Goal: Information Seeking & Learning: Learn about a topic

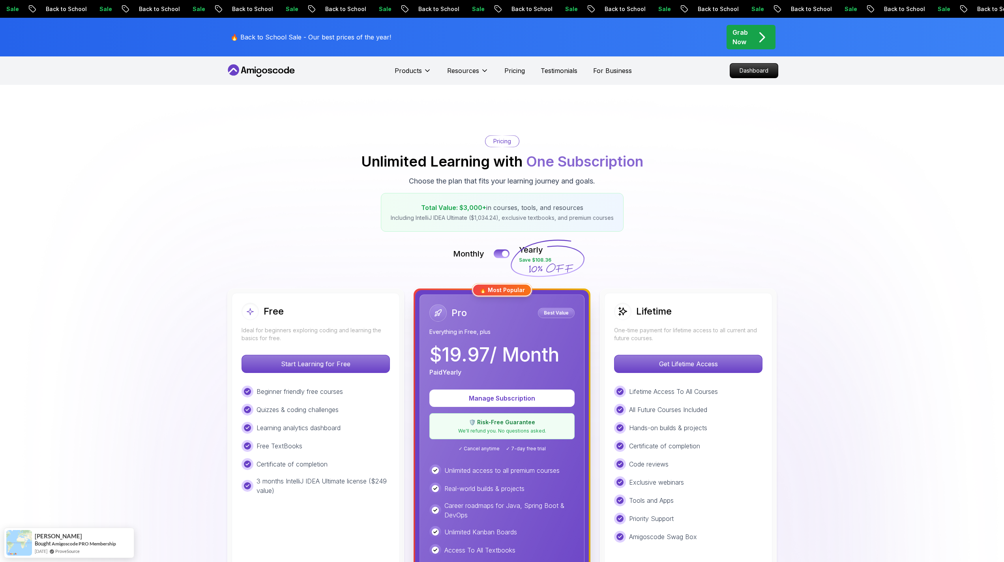
scroll to position [180, 0]
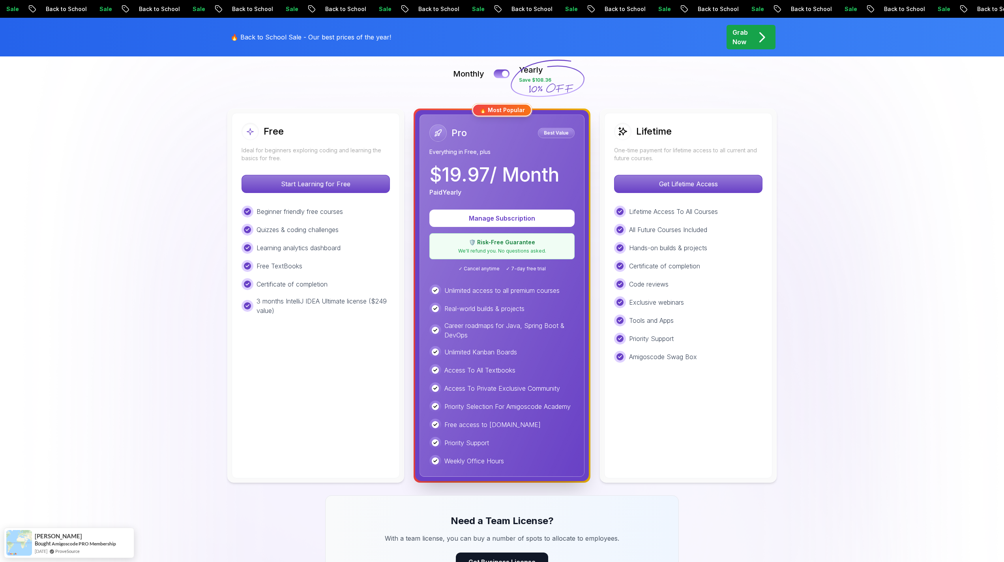
click at [270, 35] on p "🔥 Back to School Sale - Our best prices of the year!" at bounding box center [310, 36] width 161 height 9
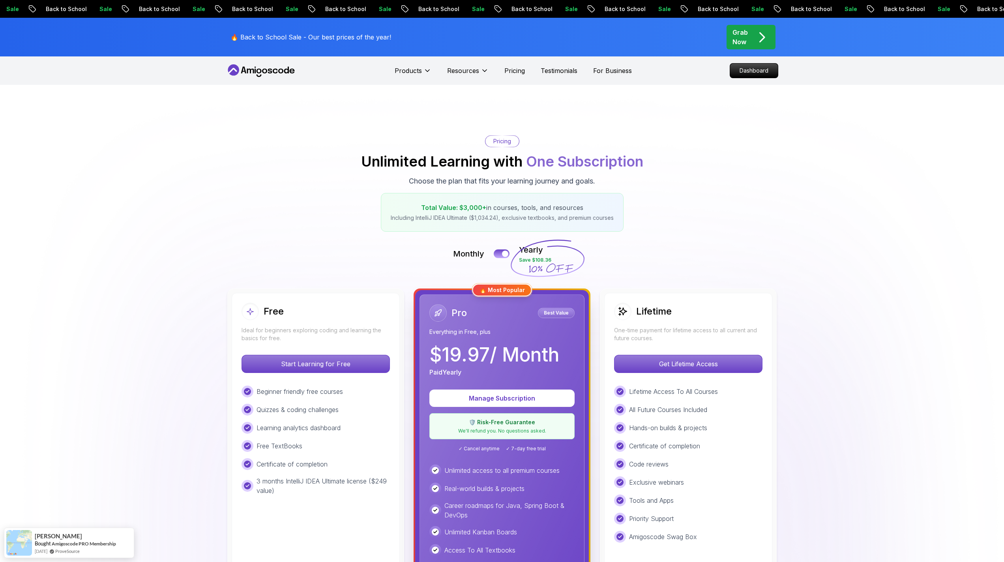
click at [256, 71] on icon at bounding box center [255, 71] width 1 height 5
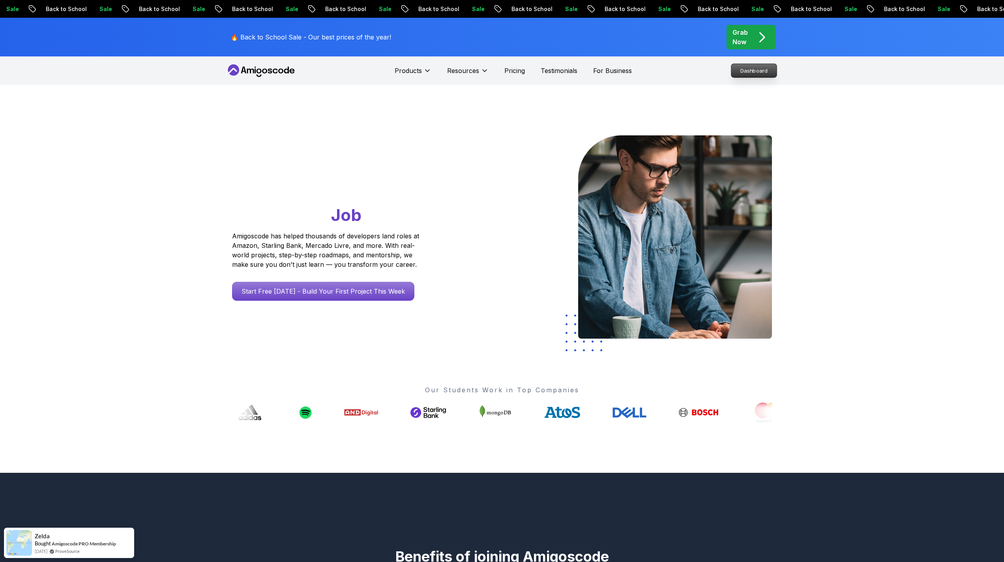
click at [749, 67] on p "Dashboard" at bounding box center [753, 70] width 45 height 13
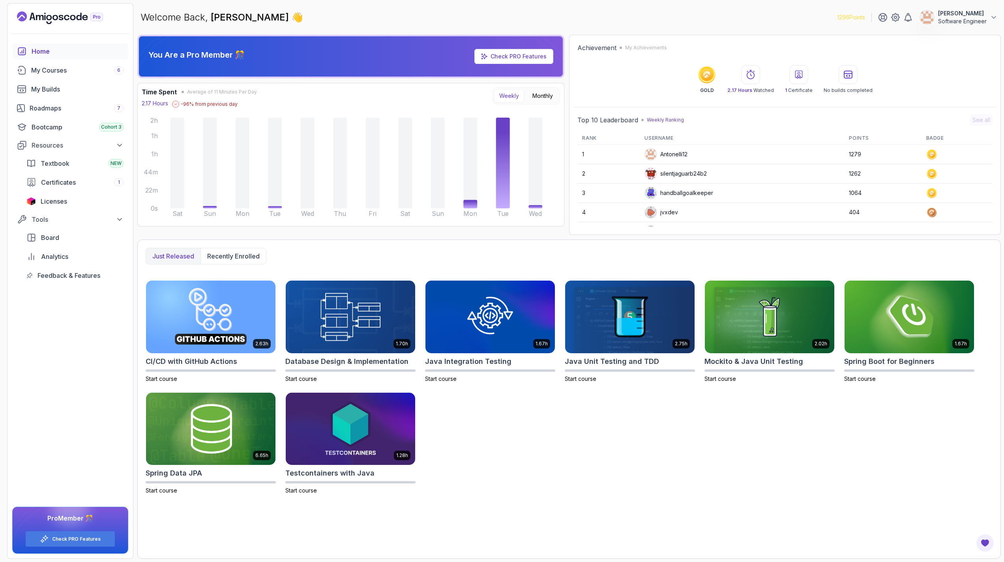
click at [523, 58] on link "Check PRO Features" at bounding box center [518, 56] width 56 height 7
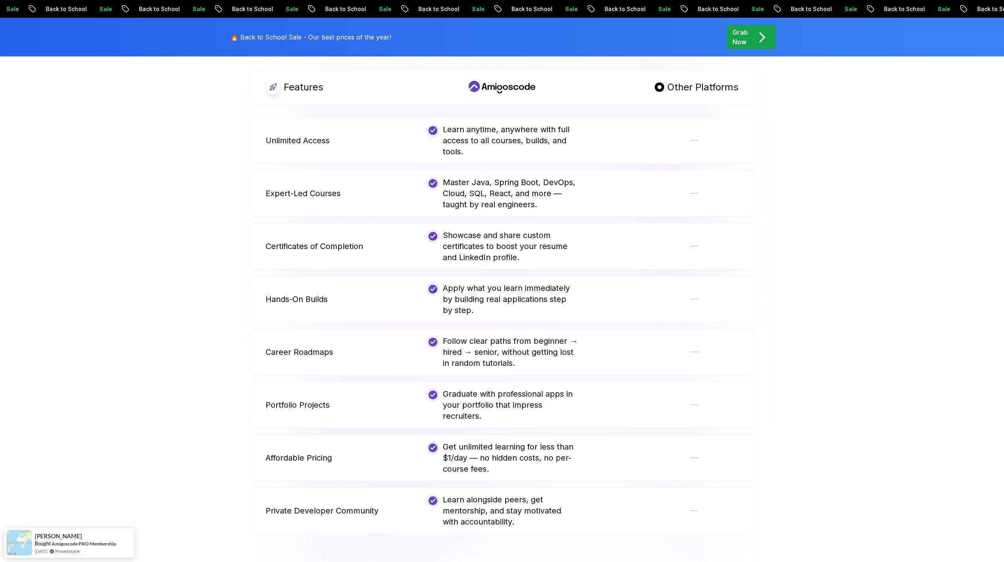
scroll to position [450, 0]
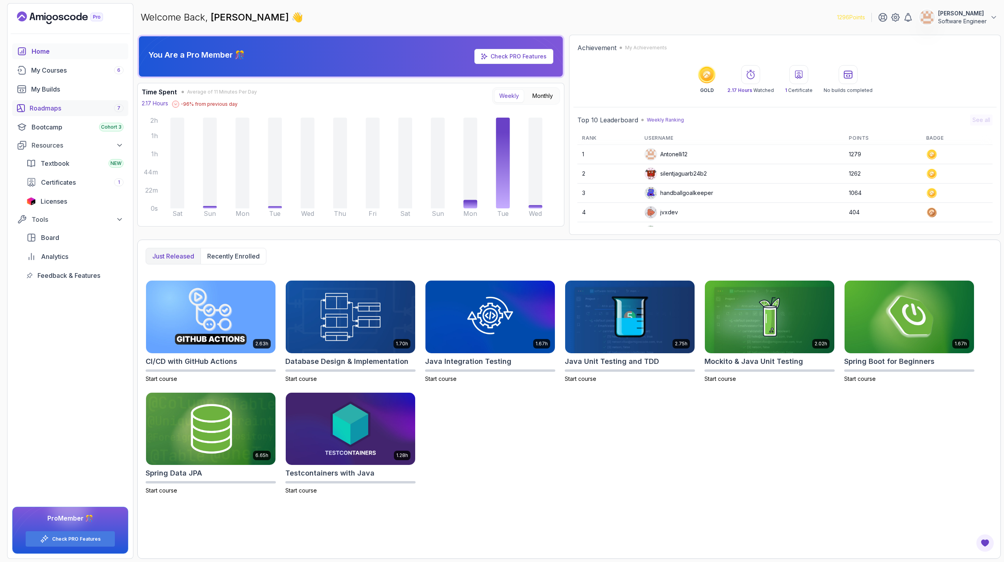
click at [50, 110] on div "Roadmaps 7" at bounding box center [77, 107] width 94 height 9
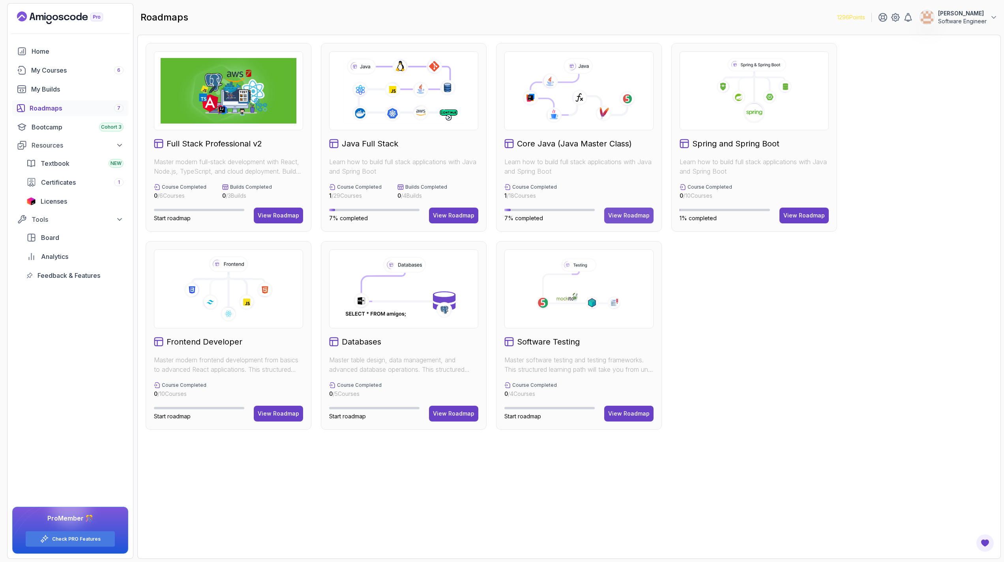
click at [615, 213] on div "View Roadmap" at bounding box center [628, 215] width 41 height 8
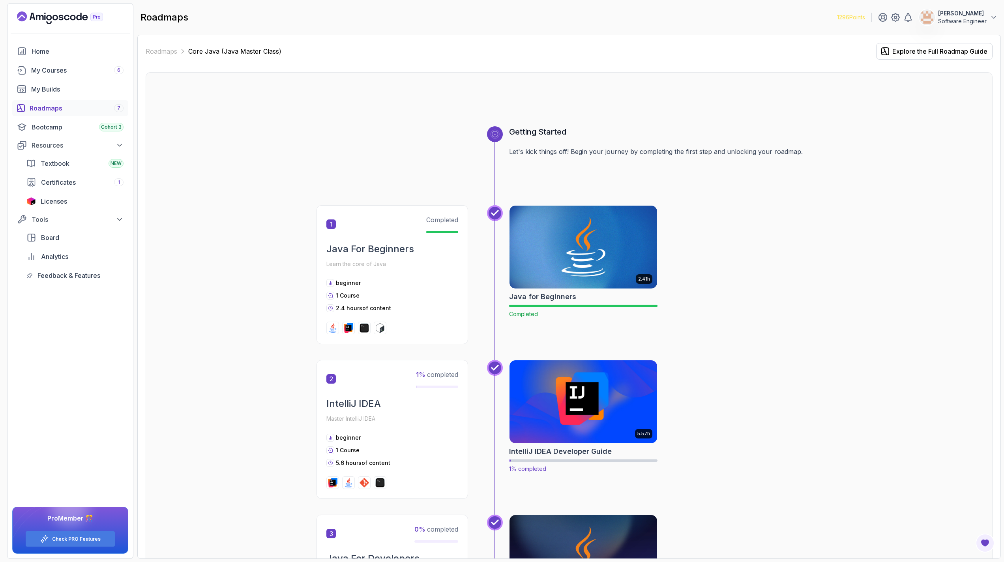
click at [609, 419] on img at bounding box center [583, 401] width 155 height 87
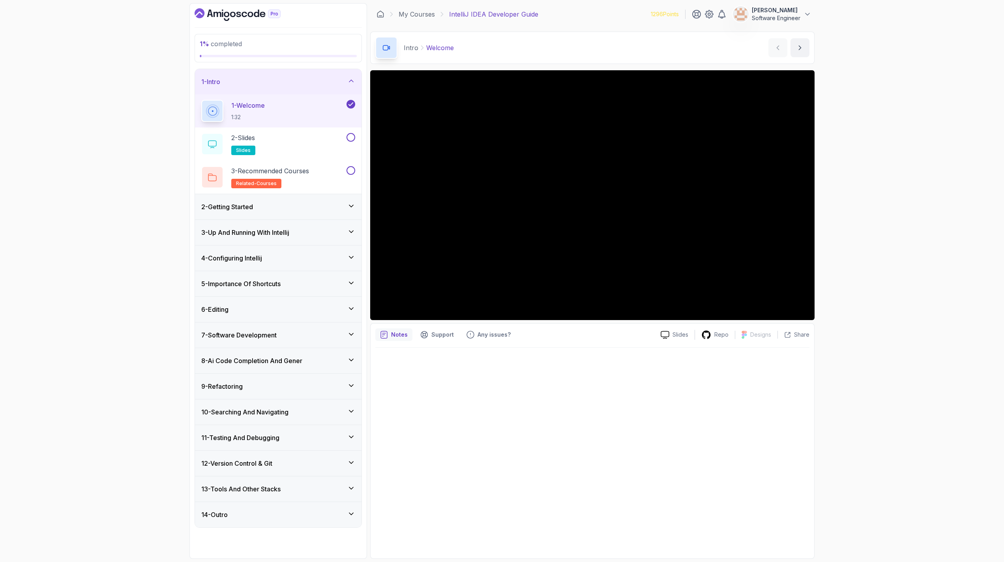
drag, startPoint x: 649, startPoint y: 17, endPoint x: 678, endPoint y: 15, distance: 28.8
click at [678, 15] on p "1296 Points" at bounding box center [665, 14] width 28 height 8
click at [685, 17] on div "1296 Points [PERSON_NAME] Software Engineer" at bounding box center [731, 14] width 161 height 16
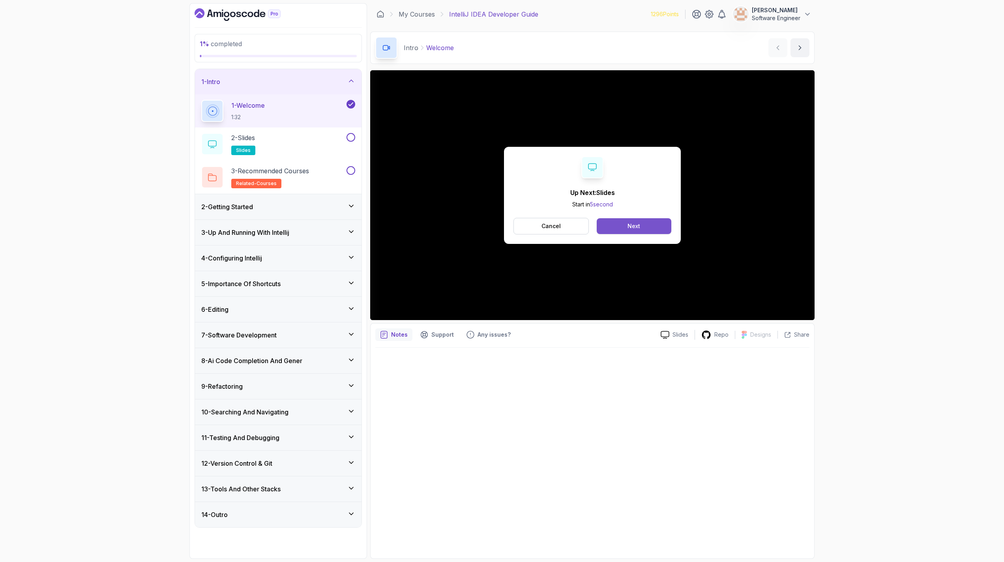
click at [634, 223] on div "Next" at bounding box center [633, 226] width 13 height 8
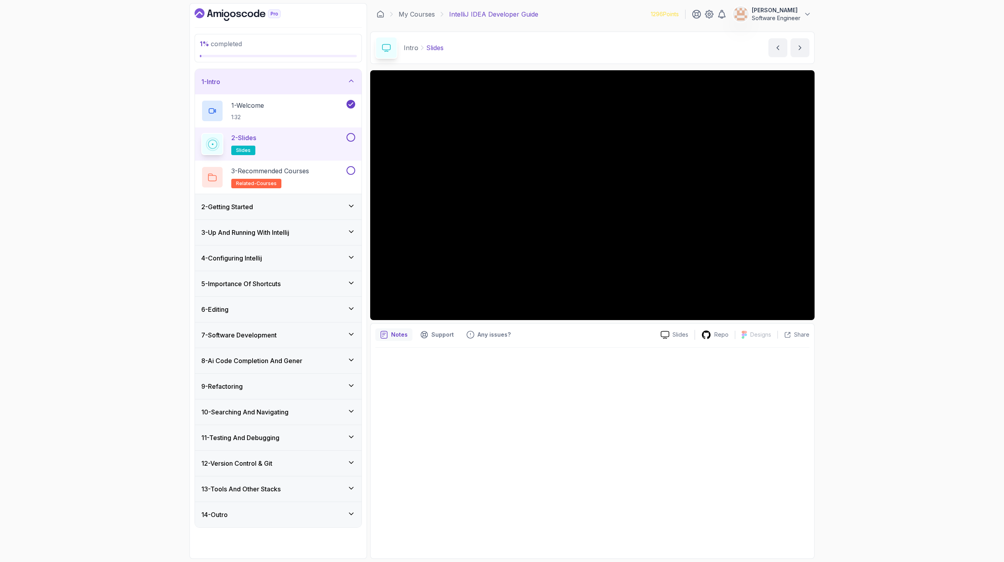
click at [349, 137] on button at bounding box center [350, 137] width 9 height 9
click at [328, 168] on div "3 - Recommended Courses related-courses" at bounding box center [273, 177] width 144 height 22
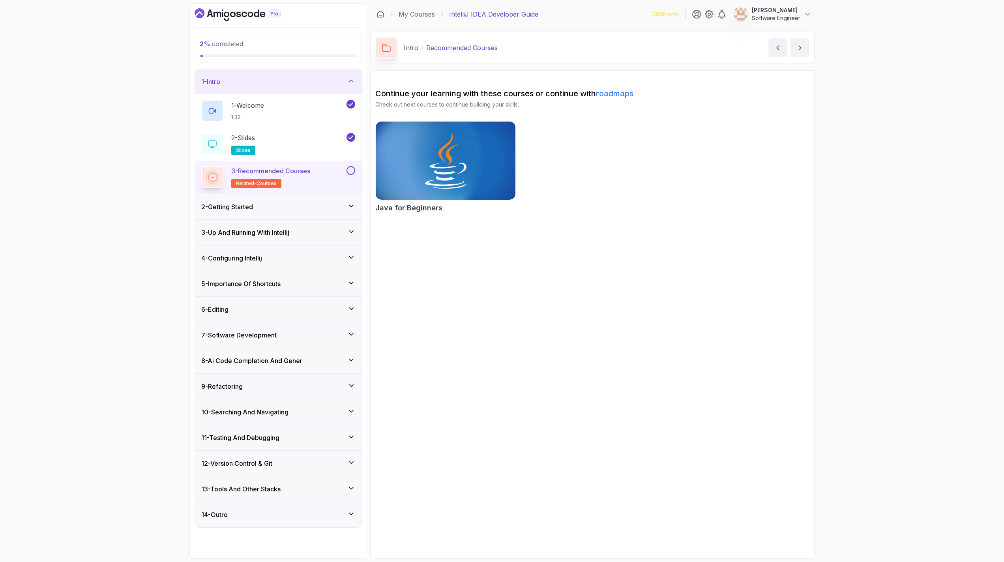
click at [351, 170] on button at bounding box center [350, 170] width 9 height 9
click at [319, 203] on div "2 - Getting Started" at bounding box center [278, 206] width 154 height 9
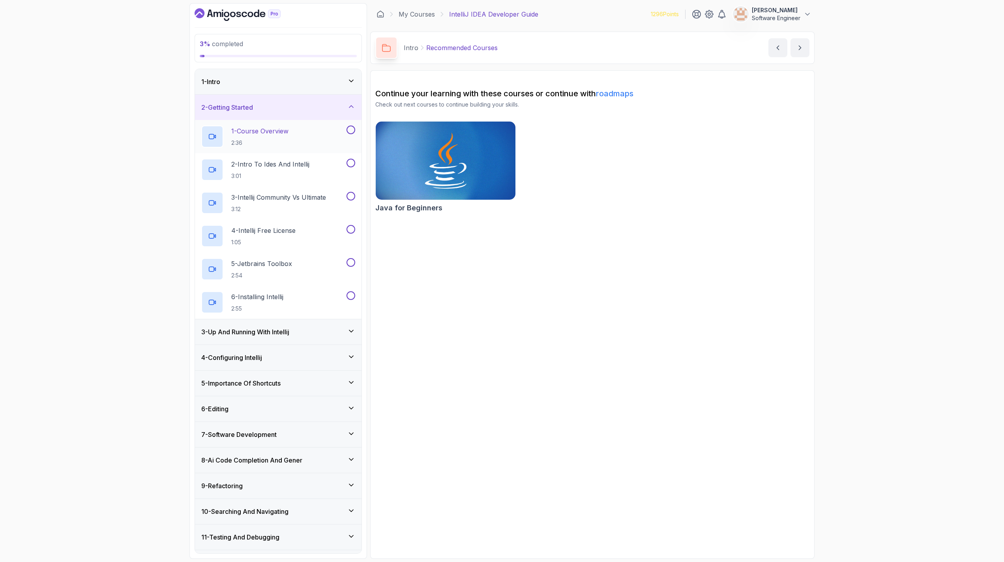
click at [300, 141] on div "1 - Course Overview 2:36" at bounding box center [273, 136] width 144 height 22
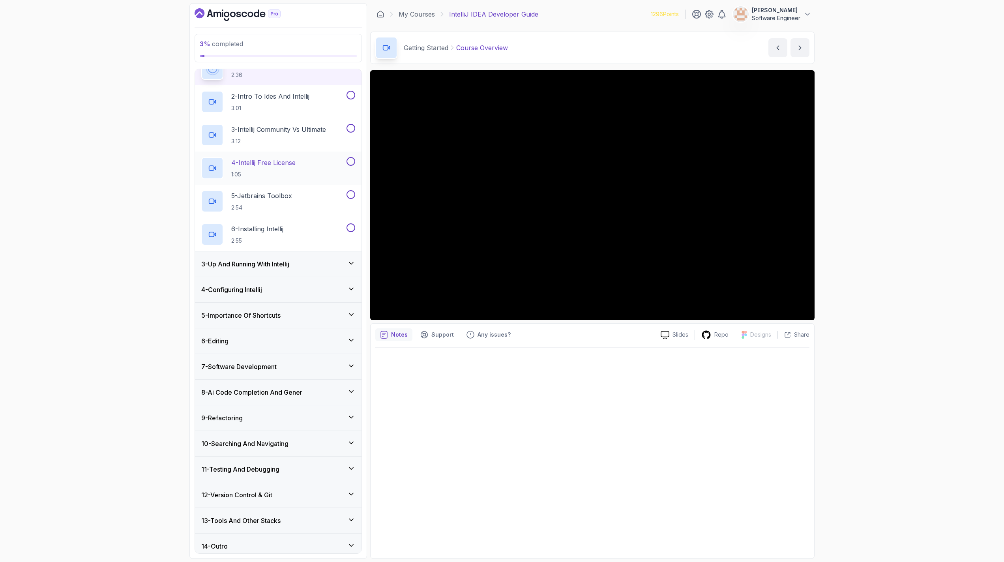
scroll to position [73, 0]
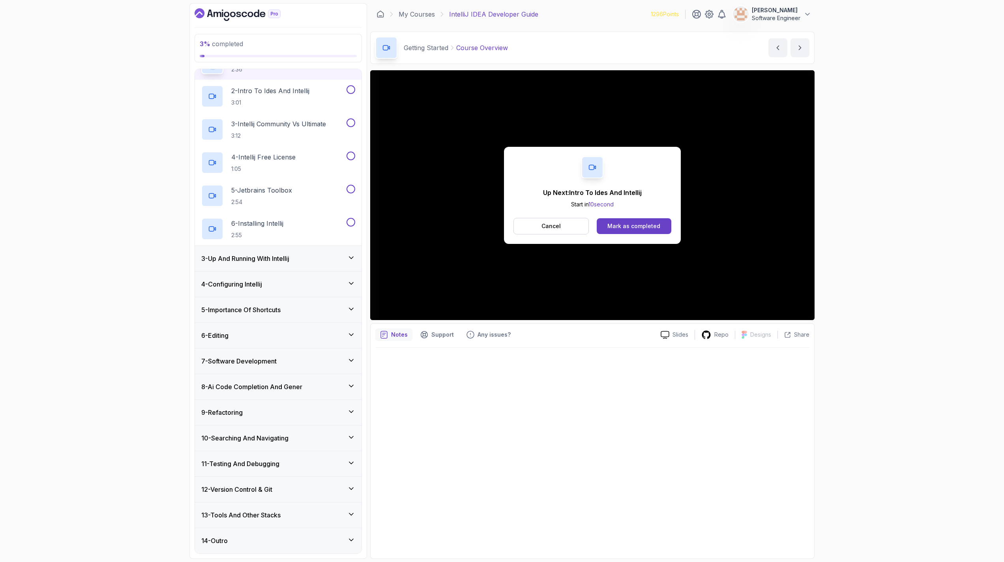
click at [610, 360] on div at bounding box center [592, 451] width 434 height 206
click at [627, 225] on div "Mark as completed" at bounding box center [633, 226] width 53 height 8
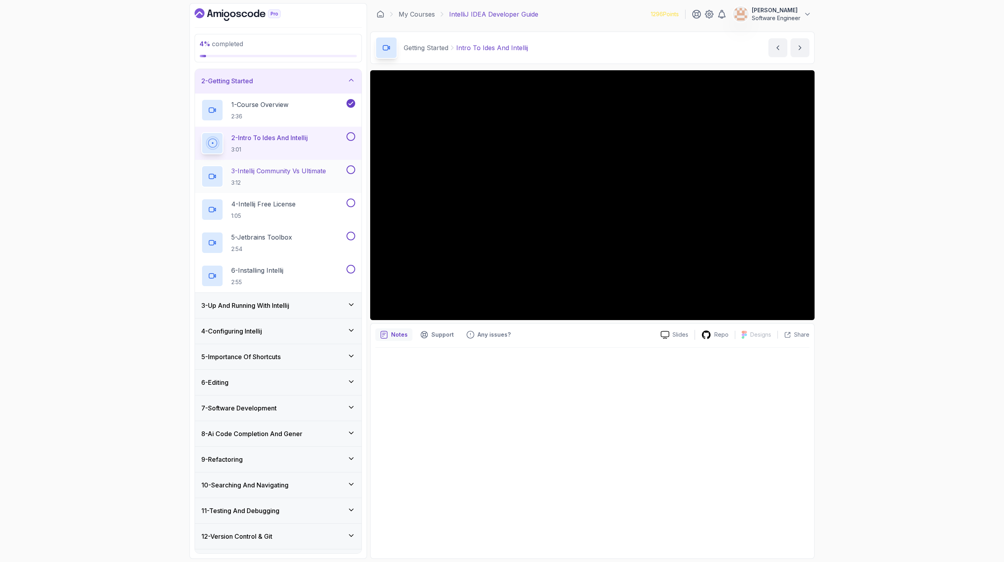
scroll to position [26, 0]
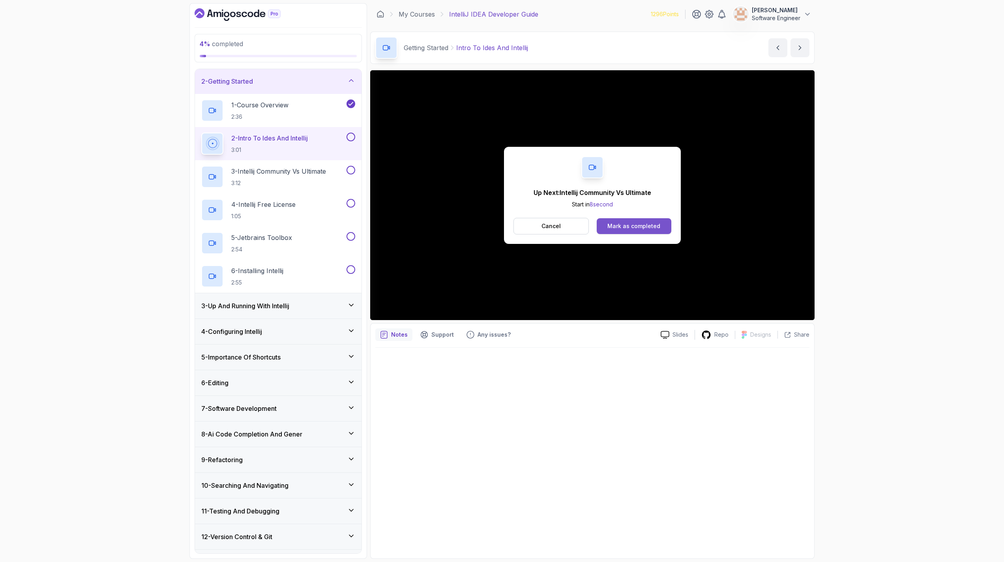
click at [633, 228] on div "Mark as completed" at bounding box center [633, 226] width 53 height 8
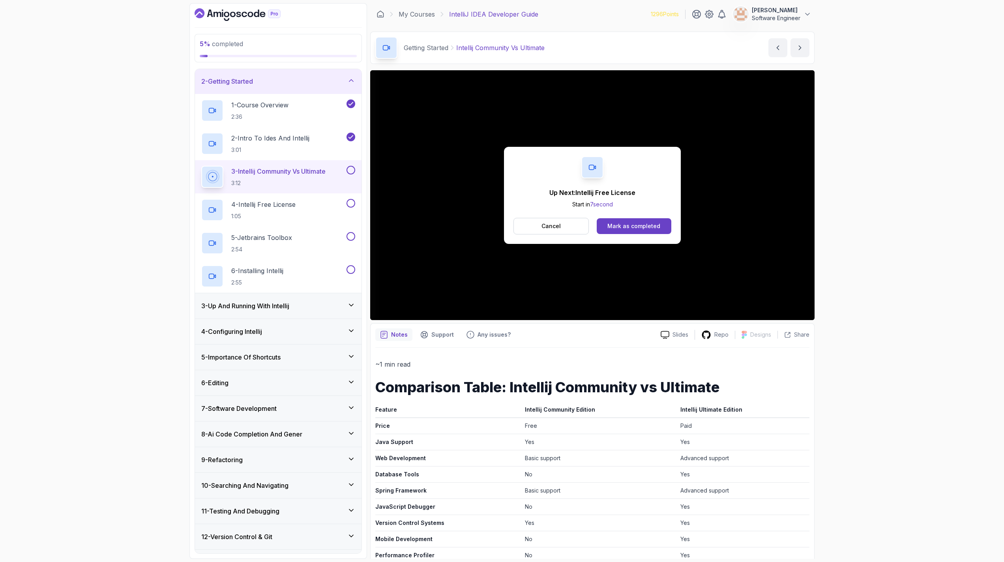
click at [623, 218] on div "Cancel Mark as completed" at bounding box center [592, 226] width 158 height 17
click at [627, 230] on div "Mark as completed" at bounding box center [633, 226] width 53 height 8
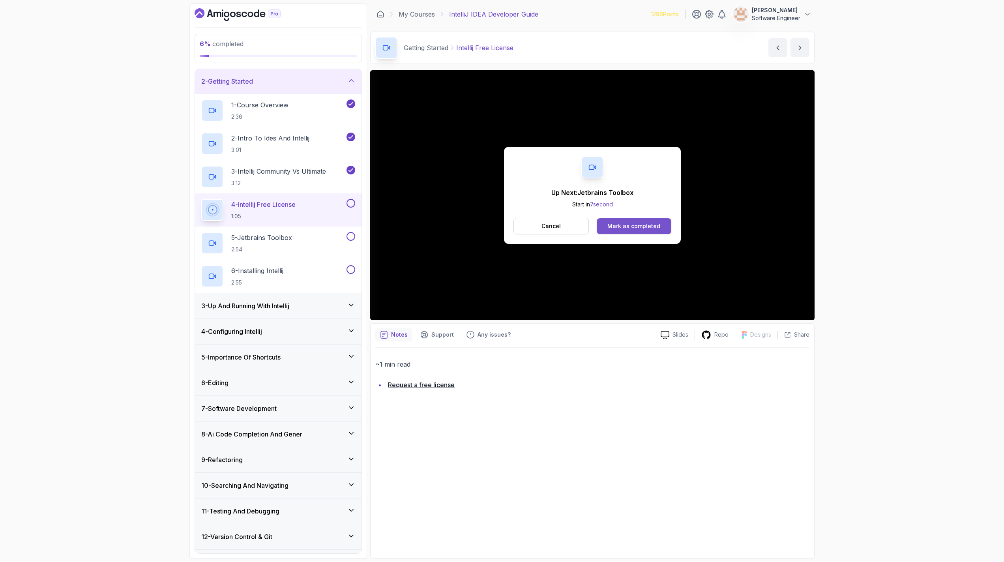
click at [631, 228] on div "Mark as completed" at bounding box center [633, 226] width 53 height 8
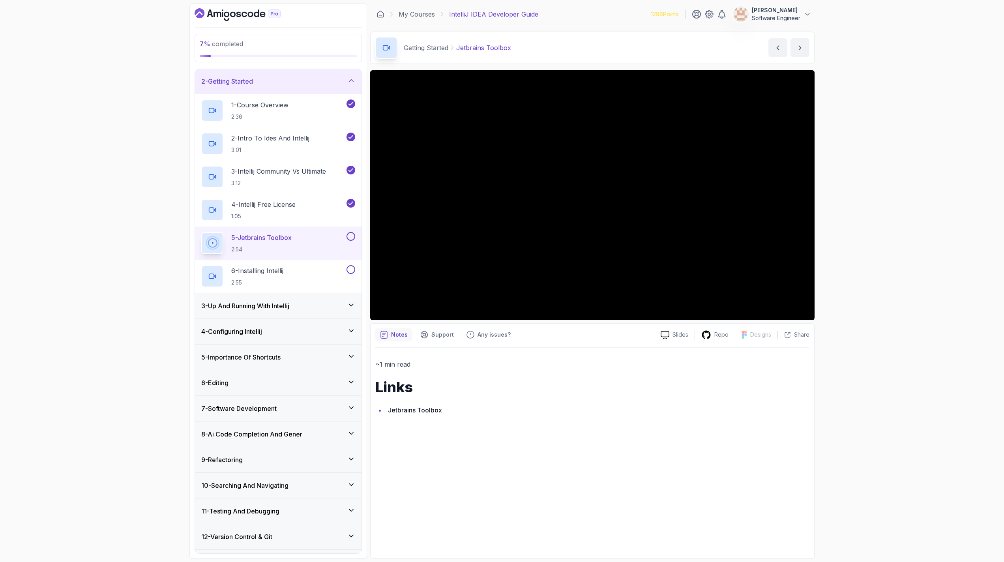
click at [350, 236] on button at bounding box center [350, 236] width 9 height 9
click at [334, 272] on div "6 - Installing Intellij 2:55" at bounding box center [273, 276] width 144 height 22
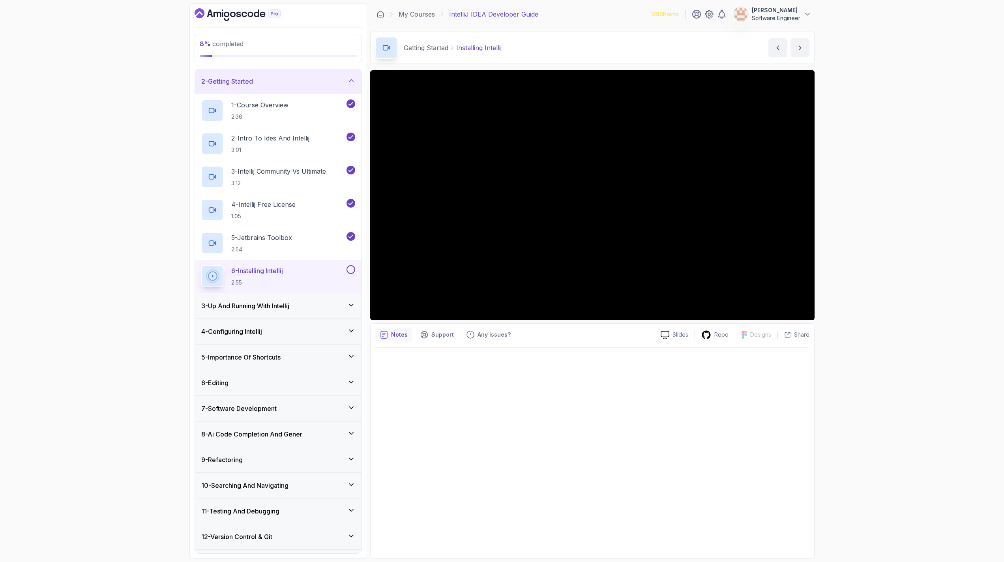
click at [315, 309] on div "3 - Up And Running With Intellij" at bounding box center [278, 305] width 154 height 9
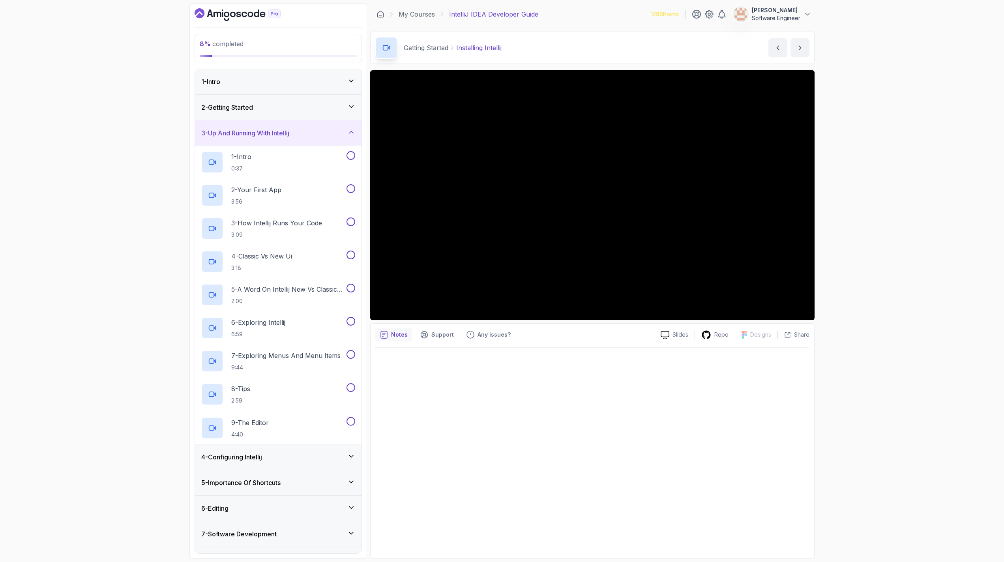
click at [339, 105] on div "2 - Getting Started" at bounding box center [278, 107] width 154 height 9
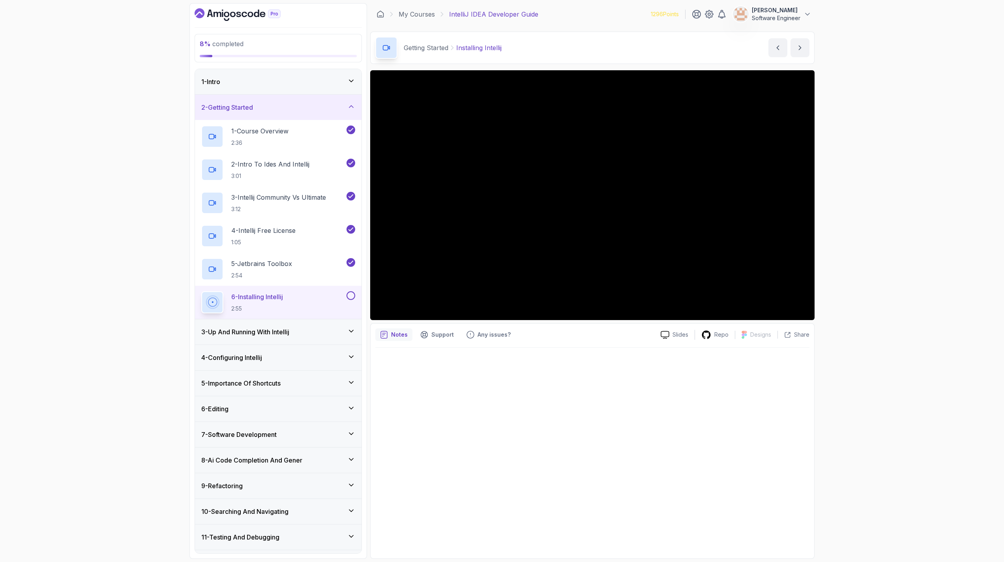
click at [351, 297] on button at bounding box center [350, 295] width 9 height 9
click at [330, 335] on div "3 - Up And Running With Intellij" at bounding box center [278, 331] width 154 height 9
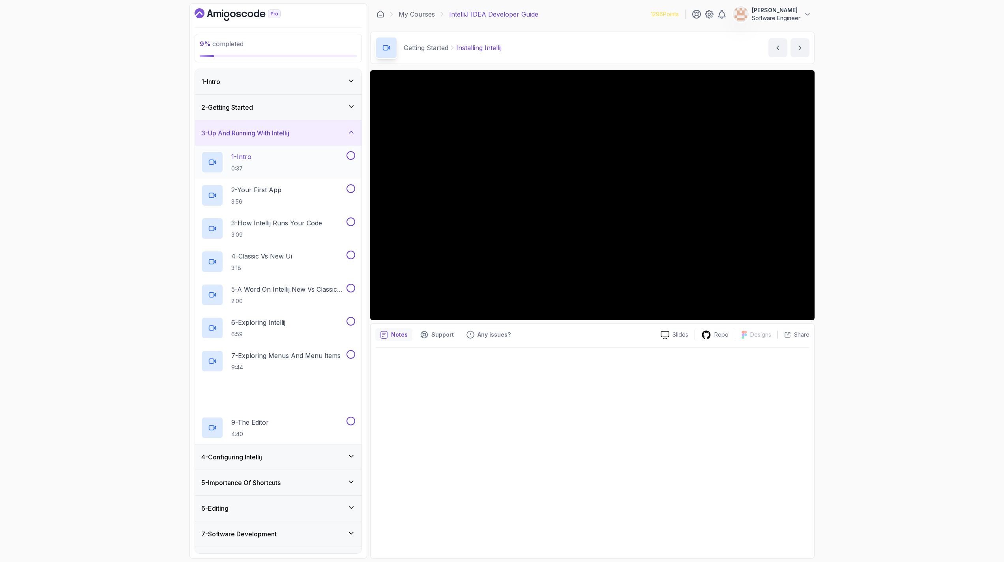
click at [283, 163] on div "1 - Intro 0:37" at bounding box center [273, 162] width 144 height 22
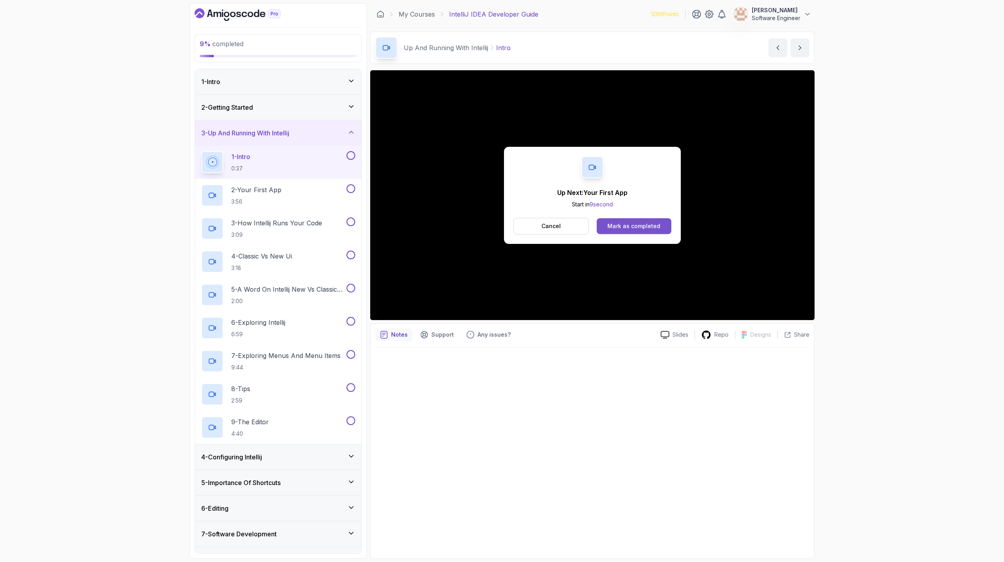
click at [644, 227] on div "Mark as completed" at bounding box center [633, 226] width 53 height 8
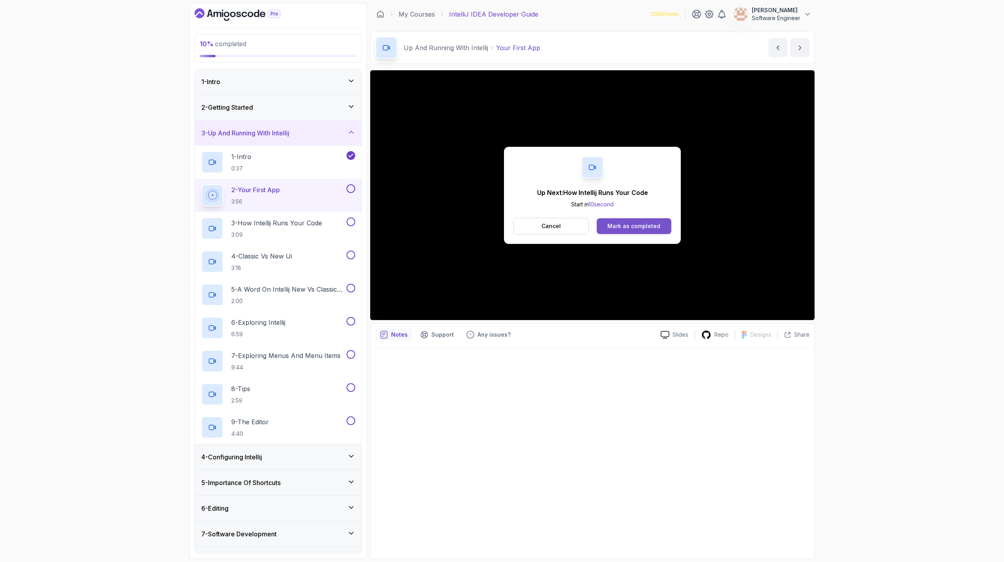
click at [621, 226] on div "Mark as completed" at bounding box center [633, 226] width 53 height 8
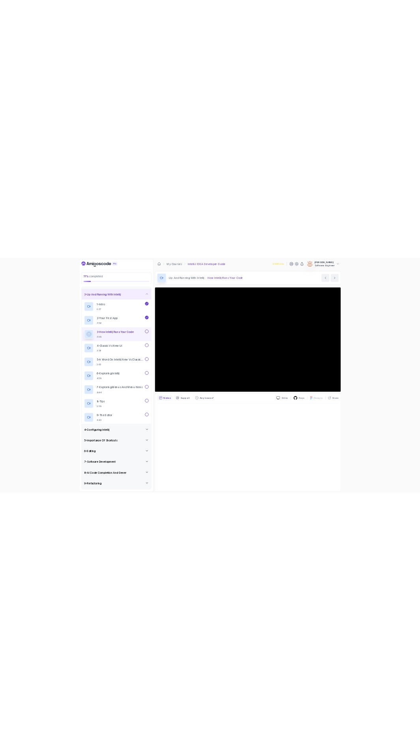
scroll to position [47, 0]
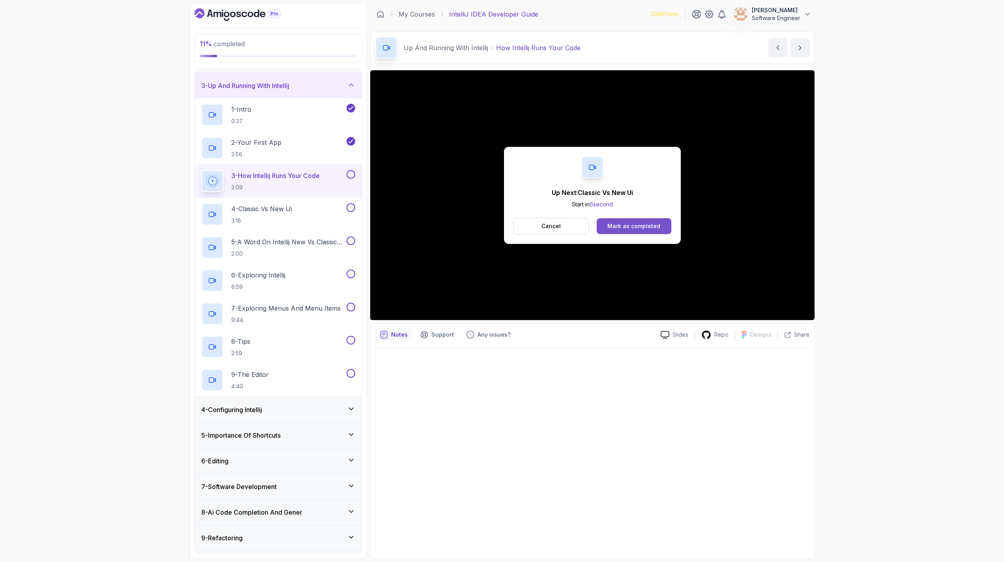
click at [638, 223] on div "Mark as completed" at bounding box center [633, 226] width 53 height 8
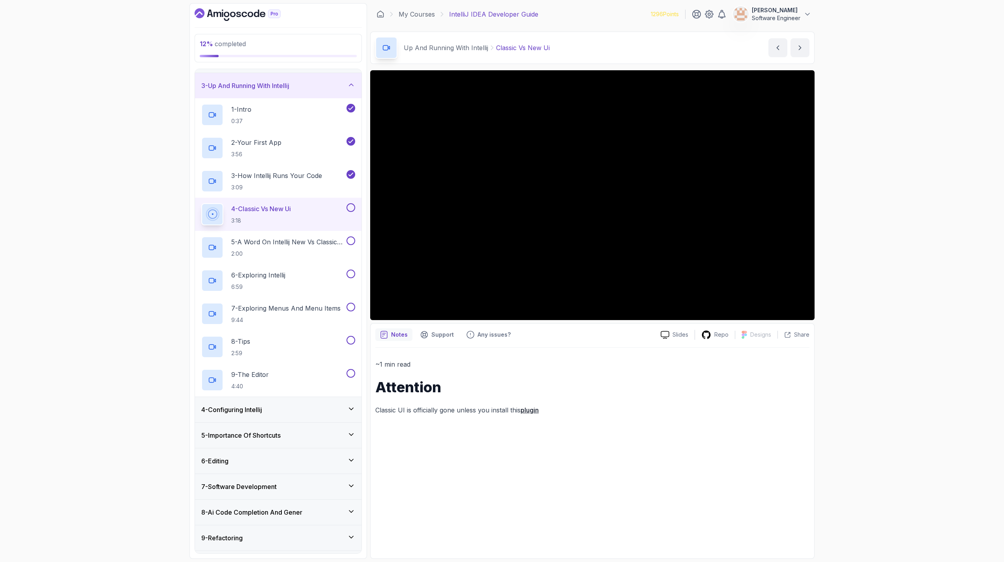
click at [352, 208] on button at bounding box center [350, 207] width 9 height 9
click at [317, 247] on h2 "5 - A Word On Intellij New Vs Classic Ui 2:00" at bounding box center [288, 247] width 114 height 21
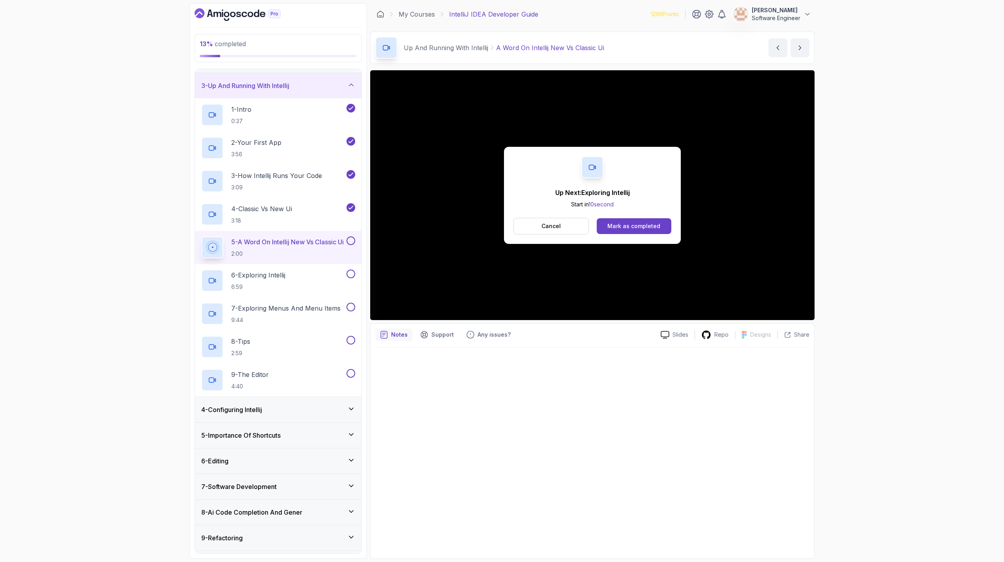
click at [642, 217] on div "Up Next: Exploring Intellij Start in 10 second Cancel Mark as completed" at bounding box center [592, 195] width 177 height 97
click at [644, 223] on div "Mark as completed" at bounding box center [633, 226] width 53 height 8
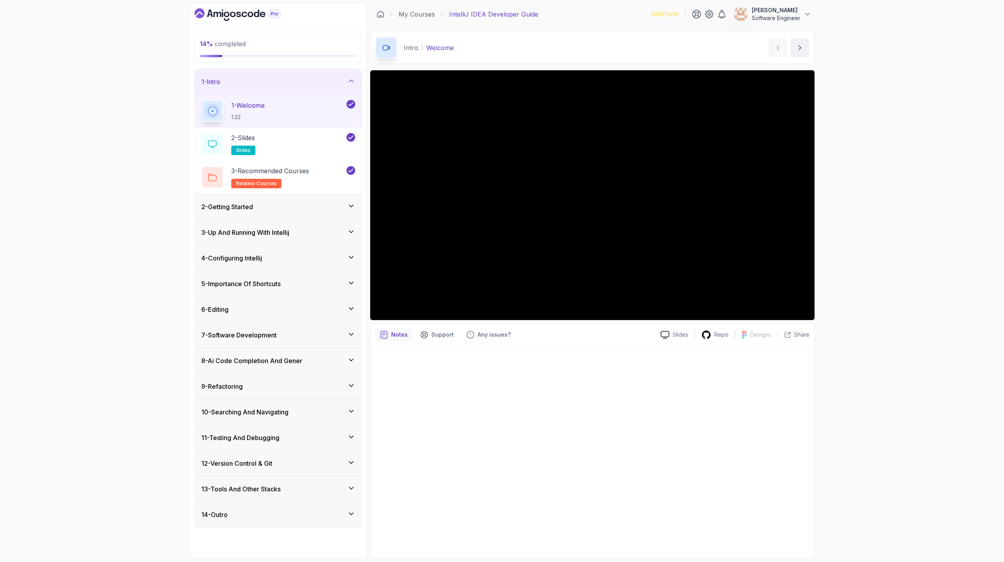
click at [288, 209] on div "2 - Getting Started" at bounding box center [278, 206] width 154 height 9
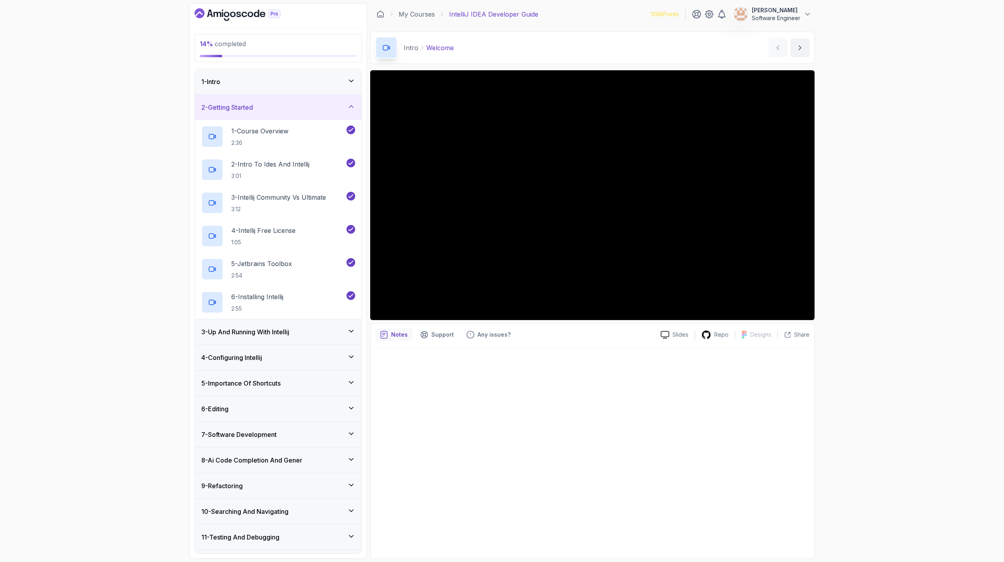
click at [284, 328] on h3 "3 - Up And Running With Intellij" at bounding box center [245, 331] width 88 height 9
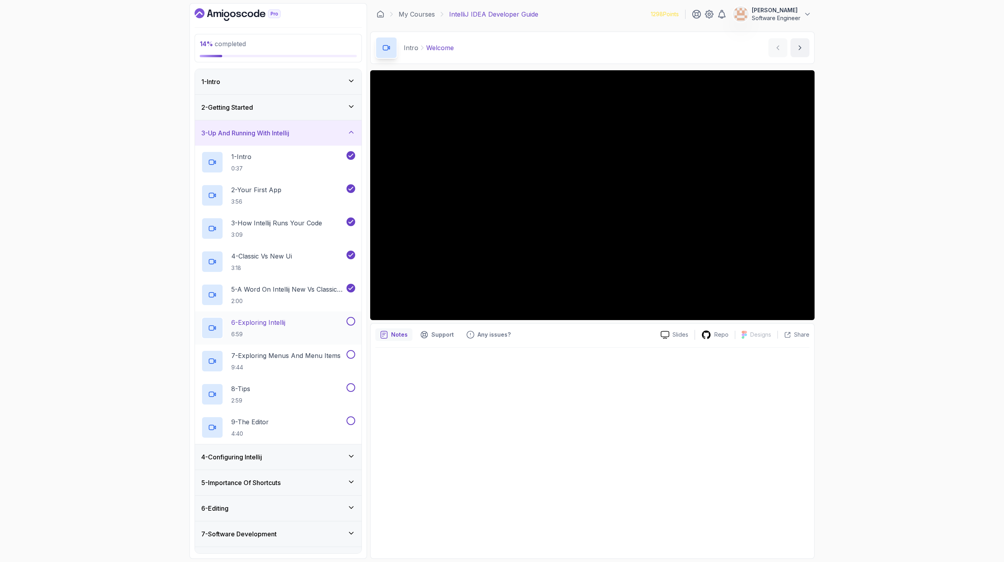
click at [313, 324] on div "6 - Exploring Intellij 6:59" at bounding box center [273, 328] width 144 height 22
click at [351, 322] on button at bounding box center [350, 321] width 9 height 9
click at [305, 354] on p "7 - Exploring Menus And Menu Items" at bounding box center [285, 355] width 109 height 9
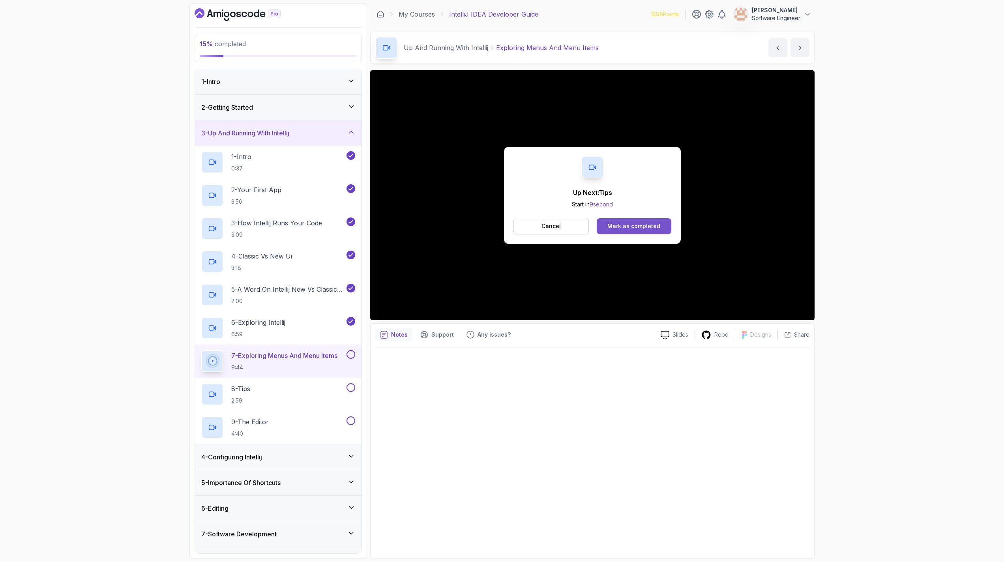
click at [645, 221] on button "Mark as completed" at bounding box center [634, 226] width 75 height 16
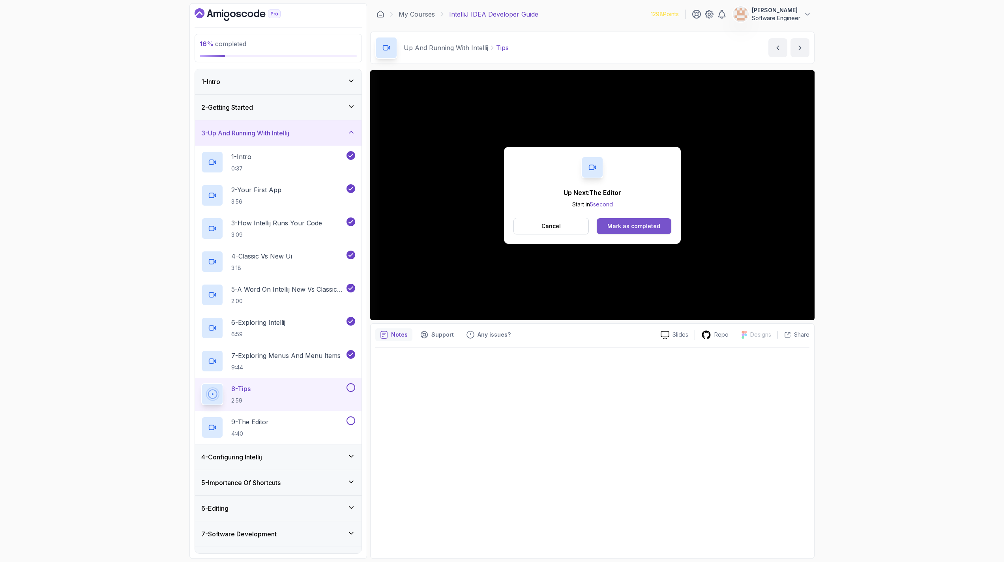
click at [657, 229] on div "Mark as completed" at bounding box center [633, 226] width 53 height 8
click at [630, 224] on div "Mark as completed" at bounding box center [633, 226] width 53 height 8
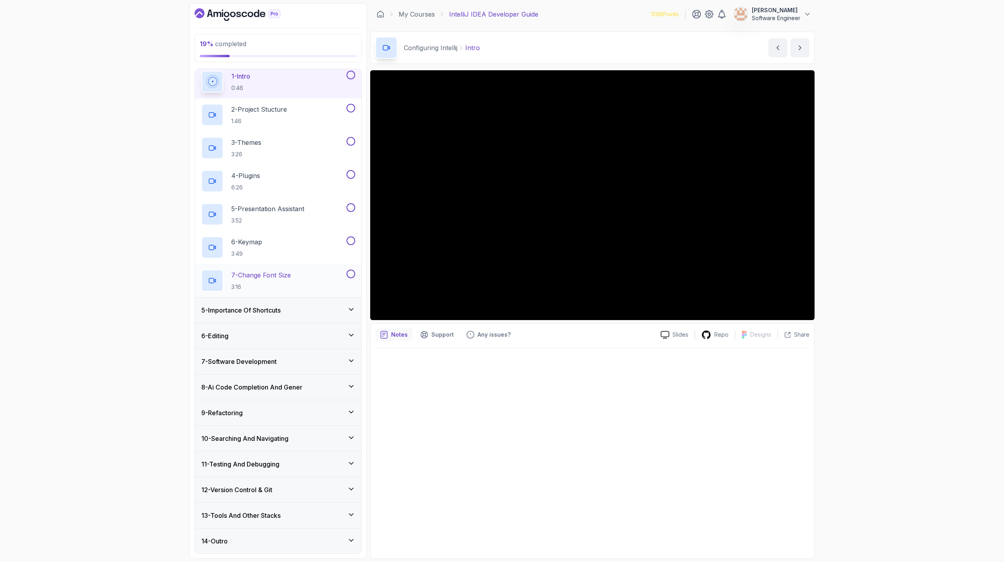
scroll to position [107, 0]
